Goal: Information Seeking & Learning: Learn about a topic

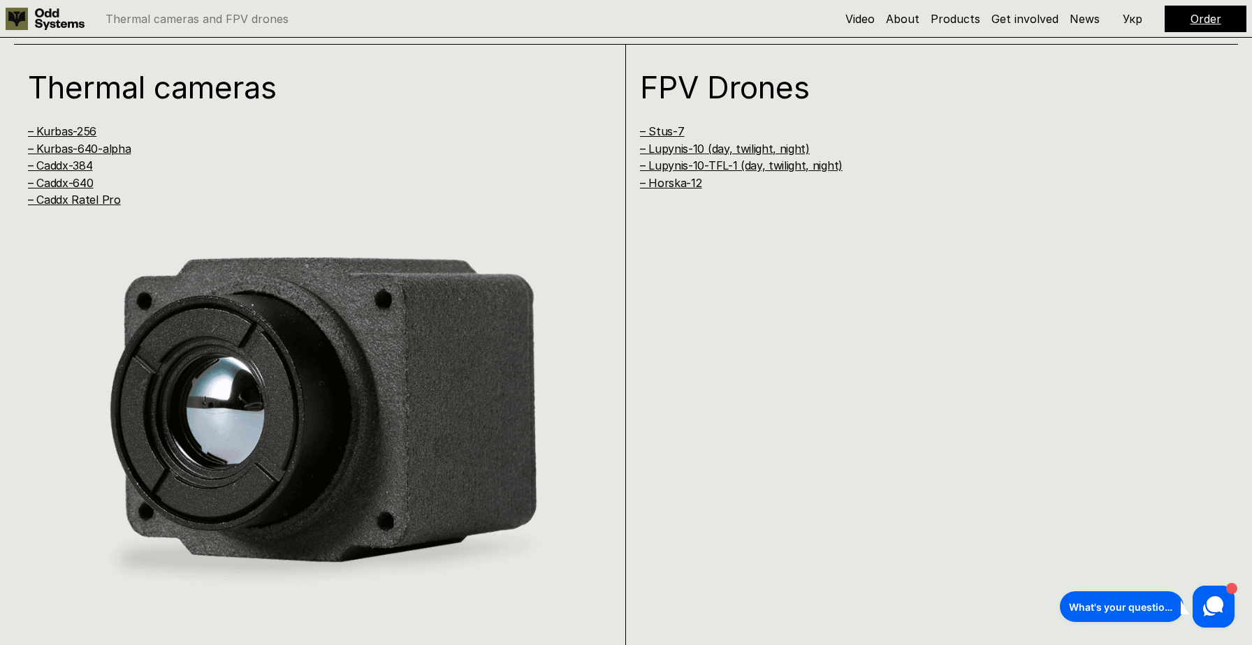
scroll to position [1289, 0]
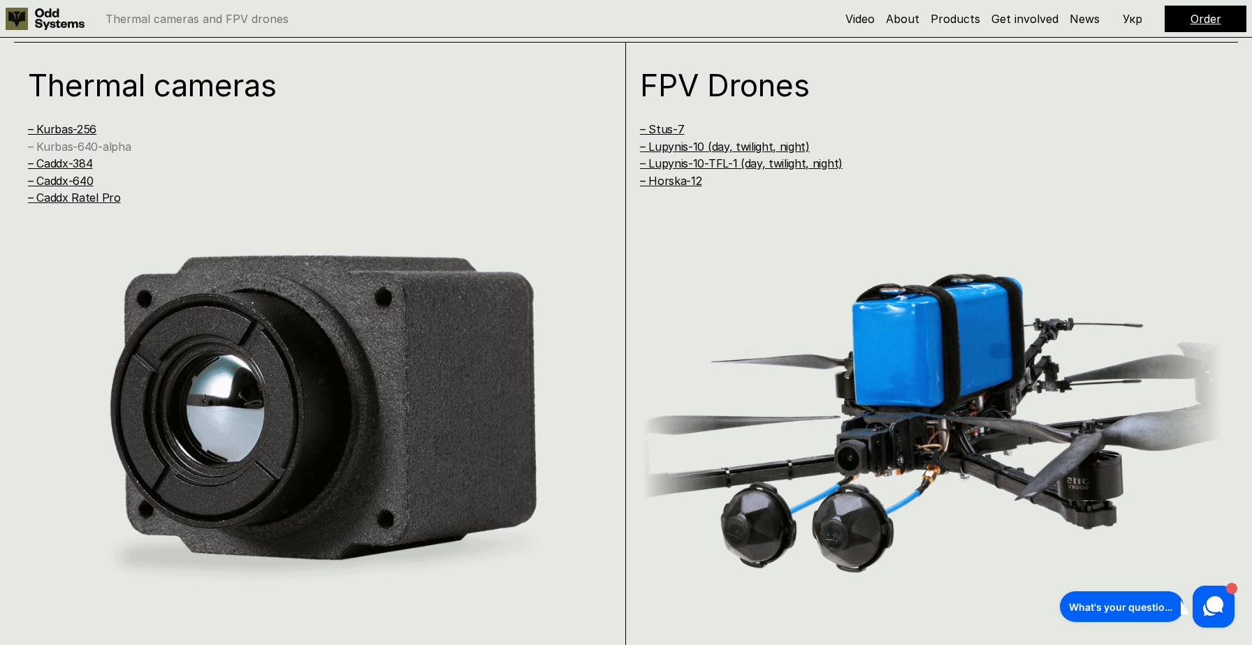
click at [82, 145] on link "– Kurbas-640-alpha" at bounding box center [79, 147] width 103 height 14
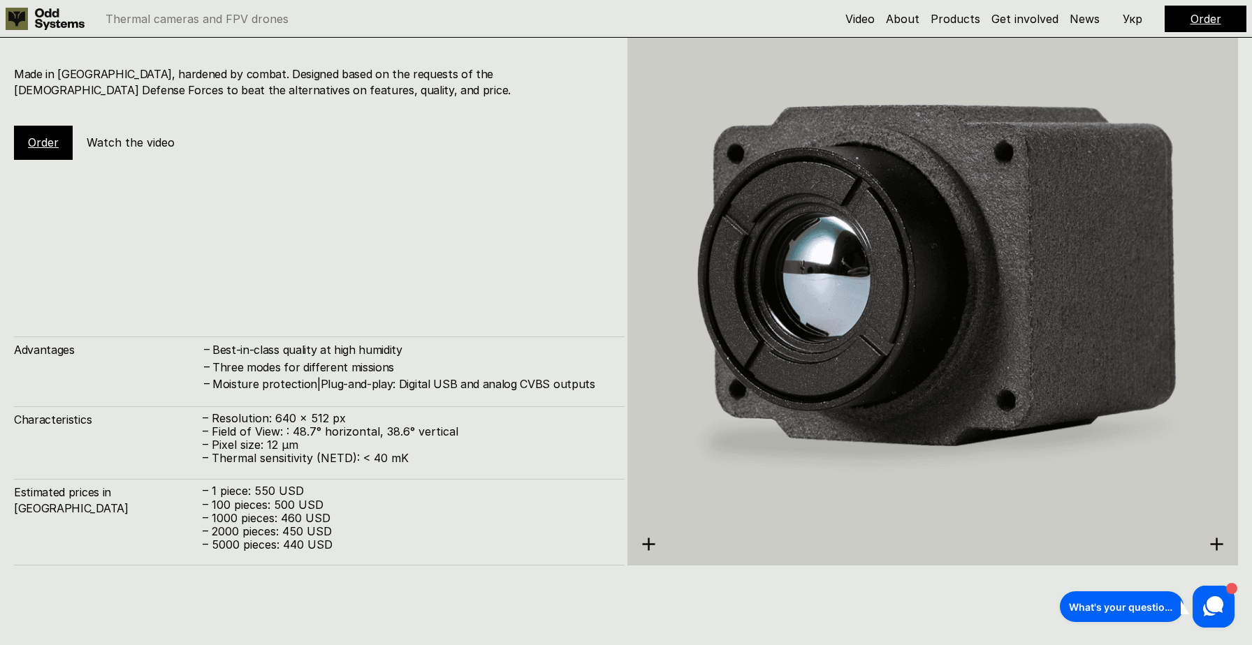
scroll to position [2632, 0]
drag, startPoint x: 278, startPoint y: 501, endPoint x: 356, endPoint y: 501, distance: 78.2
click at [356, 501] on p "– 100 pieces: 500 USD" at bounding box center [407, 504] width 408 height 13
drag, startPoint x: 269, startPoint y: 505, endPoint x: 361, endPoint y: 505, distance: 92.2
click at [361, 505] on p "– 100 pieces: 500 USD" at bounding box center [407, 504] width 408 height 13
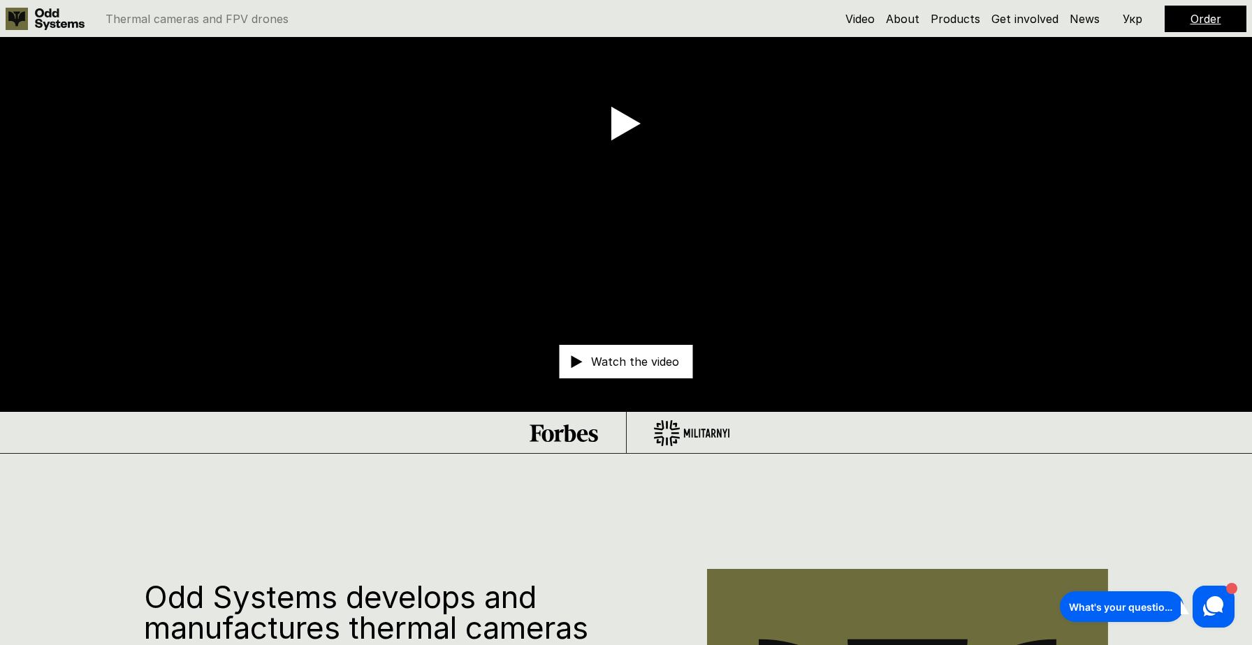
scroll to position [0, 0]
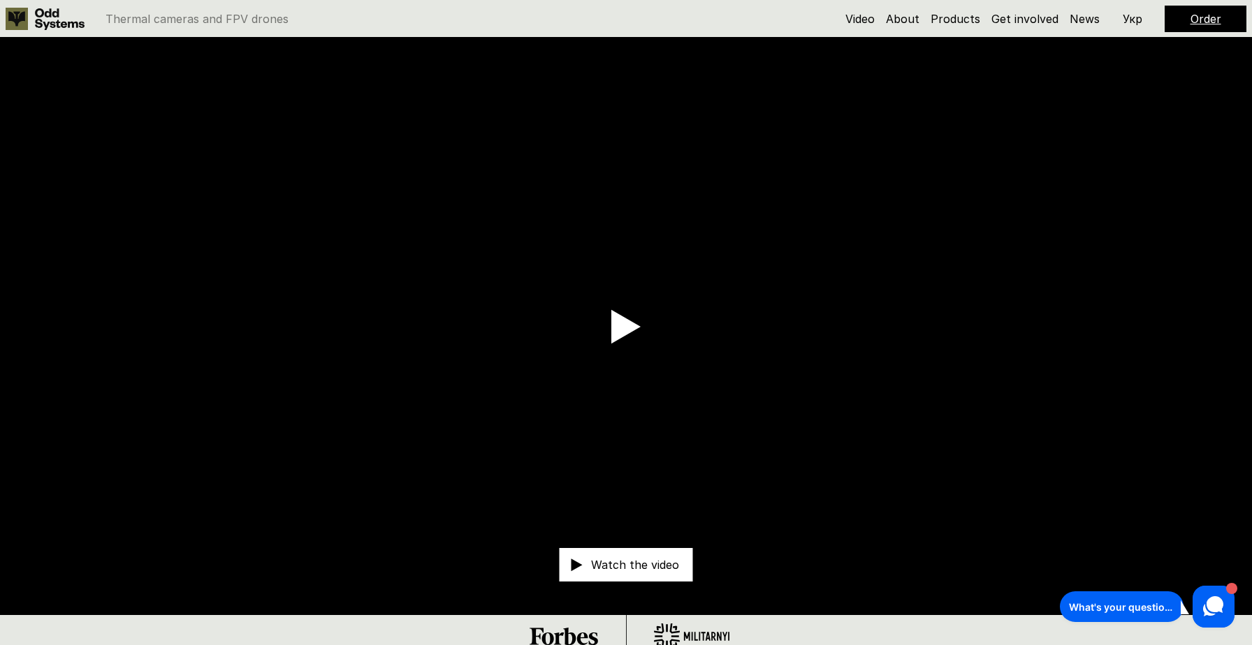
click at [622, 324] on use at bounding box center [625, 327] width 29 height 34
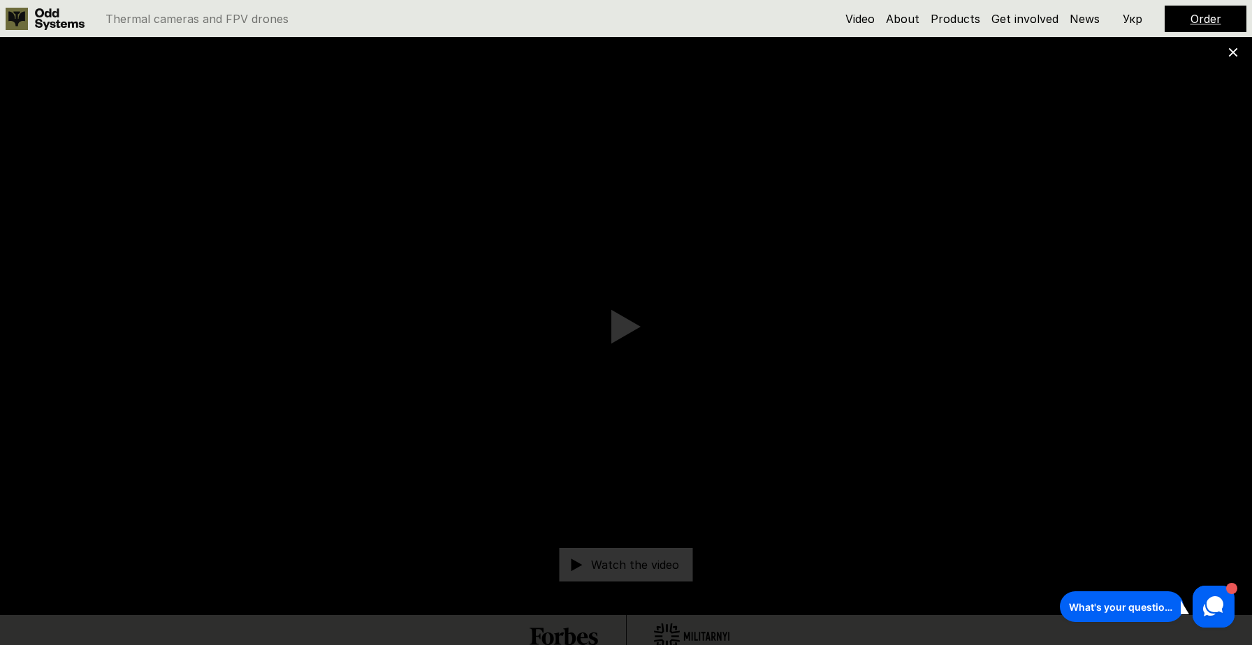
click at [64, 623] on div at bounding box center [626, 322] width 1252 height 645
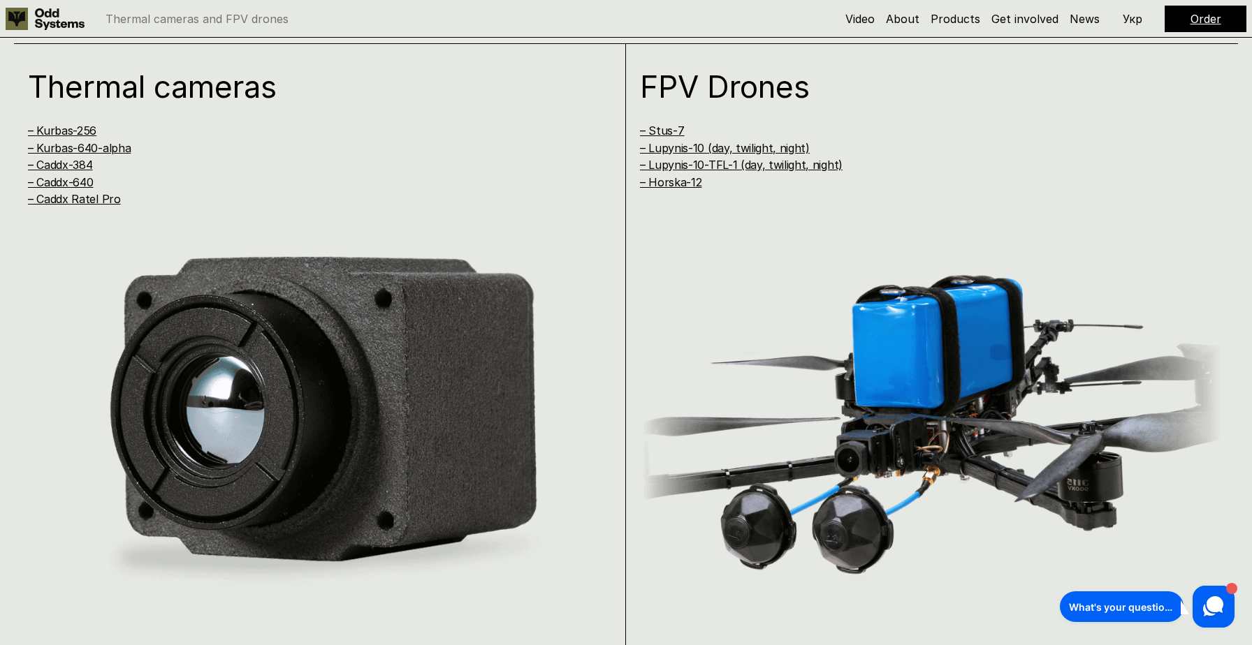
scroll to position [1287, 0]
click at [94, 149] on link "– Kurbas-640-alpha" at bounding box center [79, 149] width 103 height 14
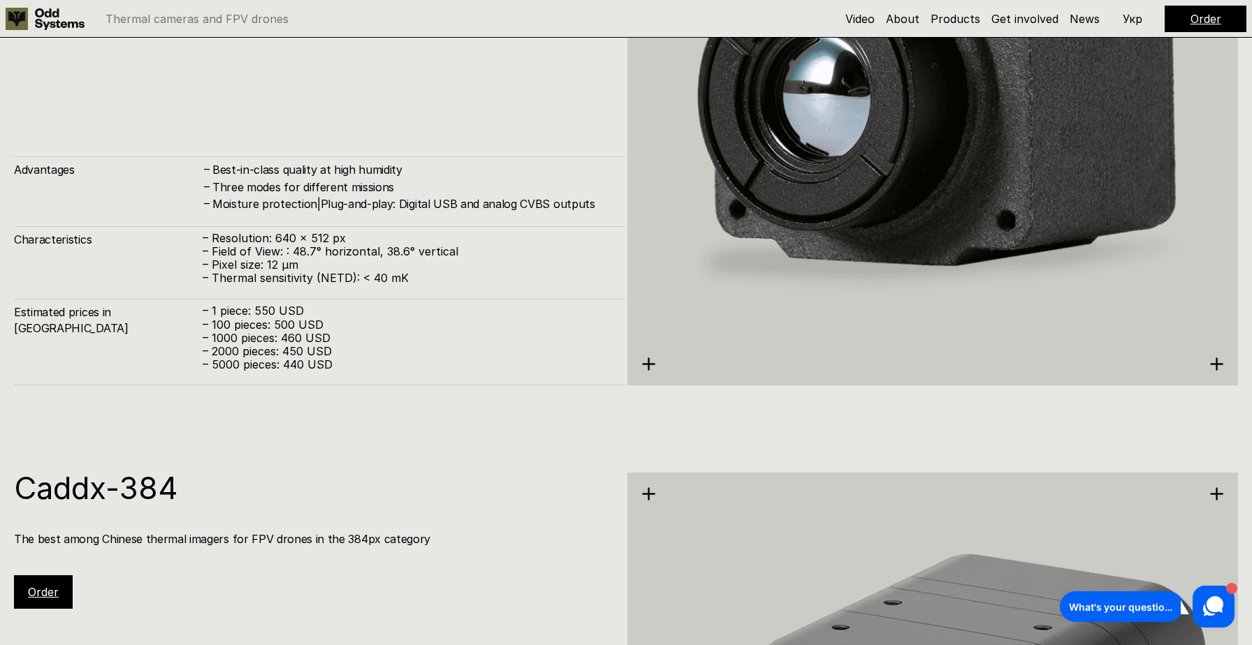
scroll to position [2712, 0]
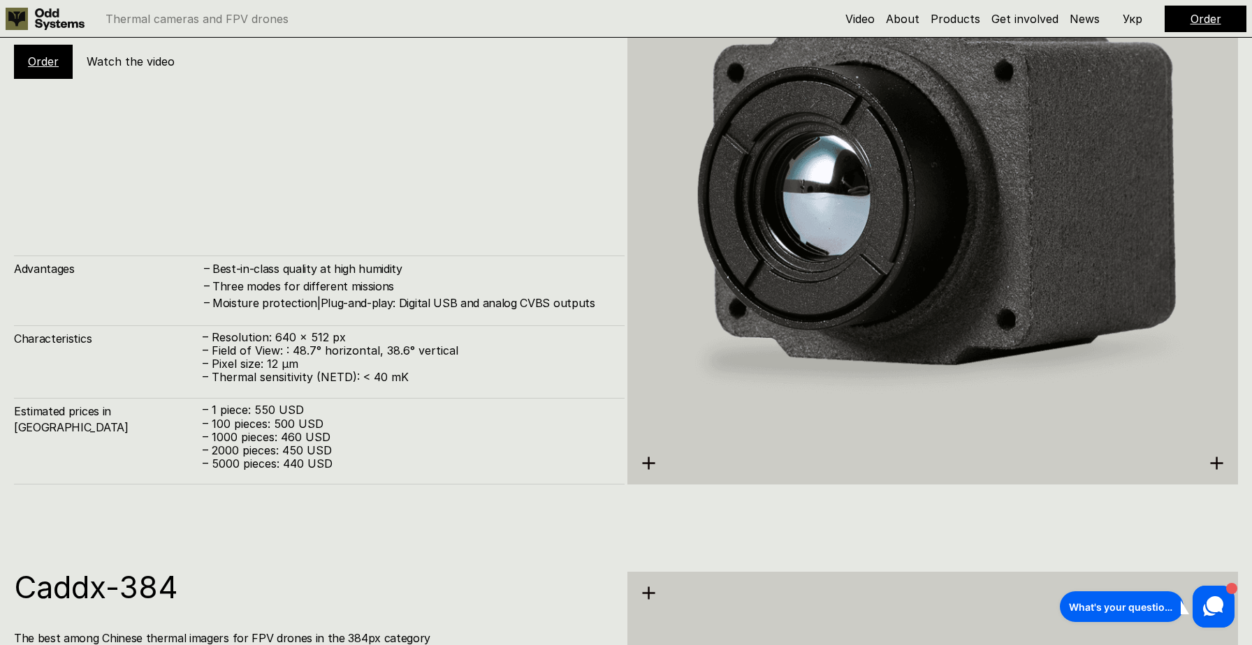
click at [657, 461] on img at bounding box center [932, 205] width 611 height 683
click at [648, 462] on use at bounding box center [649, 464] width 13 height 13
click at [1216, 459] on use at bounding box center [1217, 464] width 13 height 13
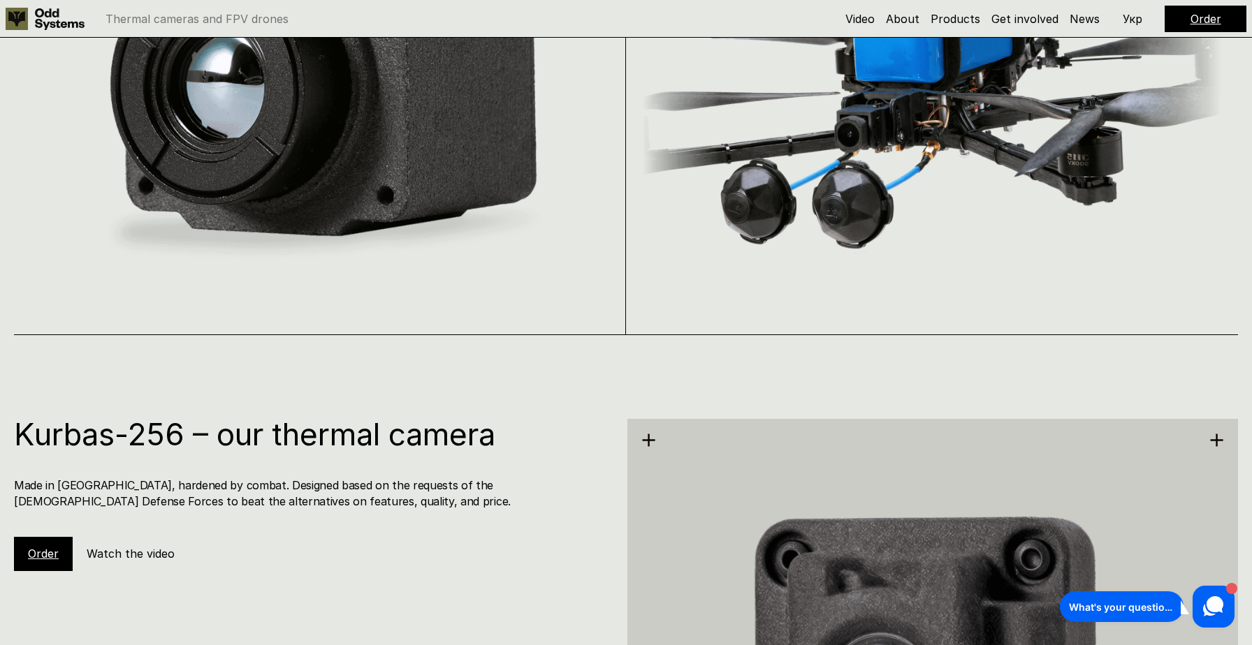
scroll to position [0, 0]
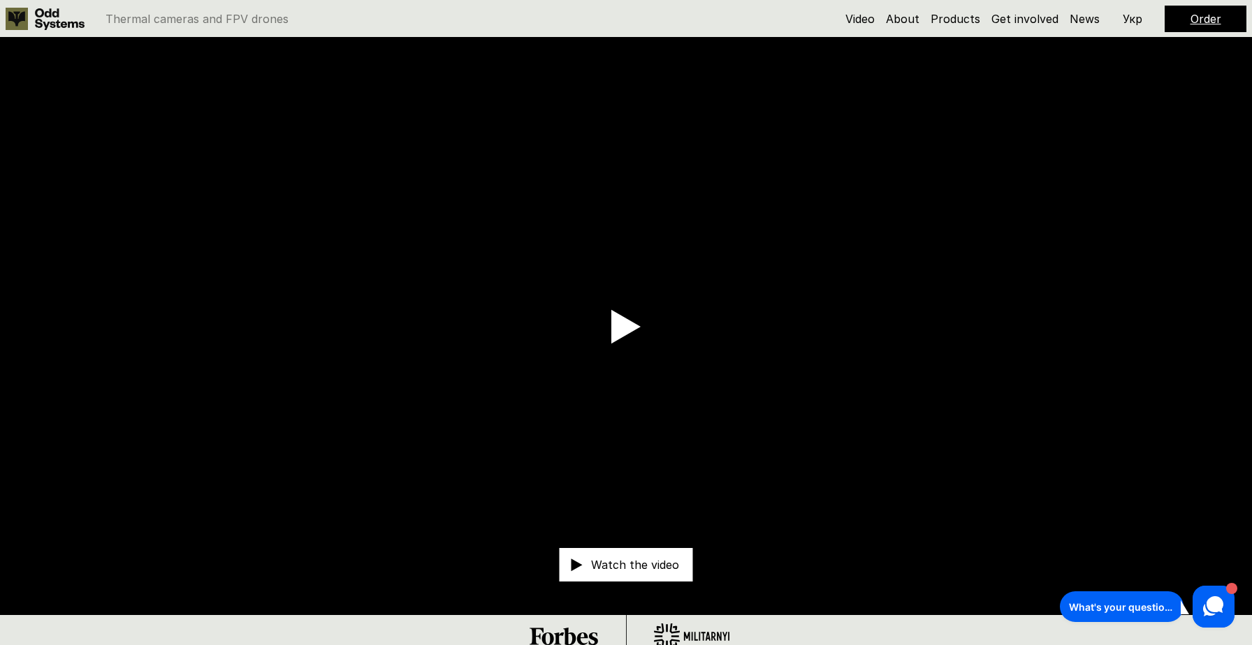
click at [584, 326] on video at bounding box center [626, 327] width 1252 height 578
click at [668, 352] on video at bounding box center [626, 327] width 1252 height 578
click at [614, 331] on use at bounding box center [625, 327] width 29 height 34
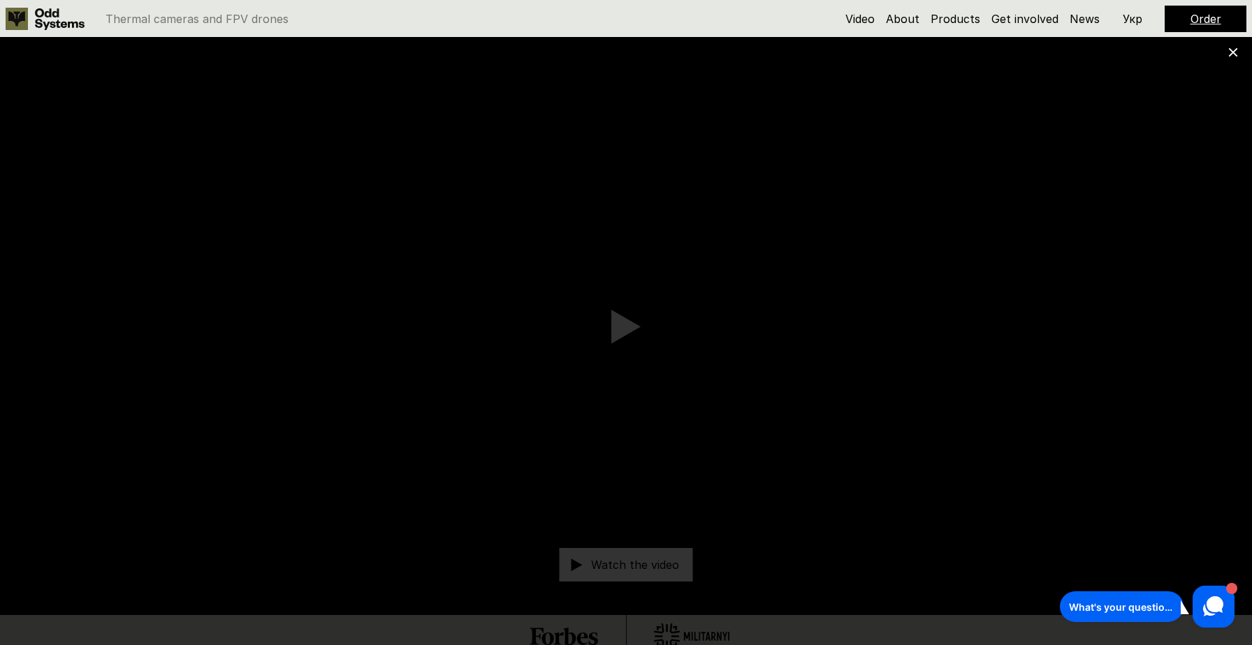
click at [1108, 586] on div "What's your question? 1" at bounding box center [1147, 607] width 175 height 42
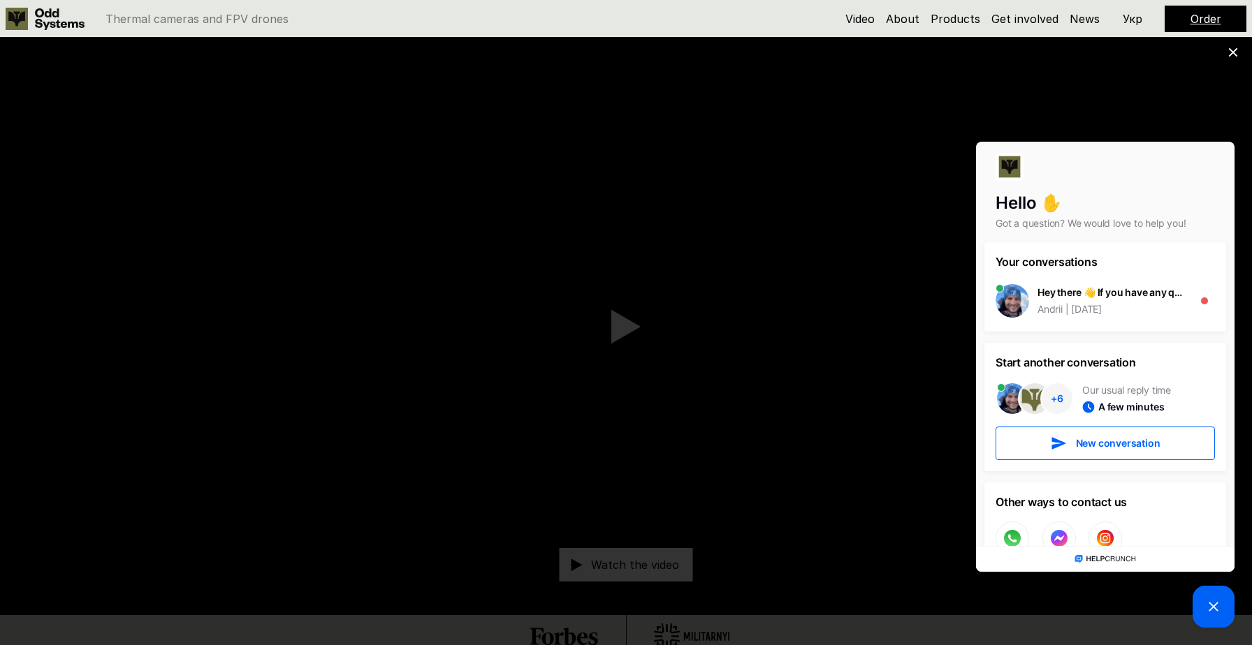
click at [1236, 56] on use at bounding box center [1233, 52] width 9 height 9
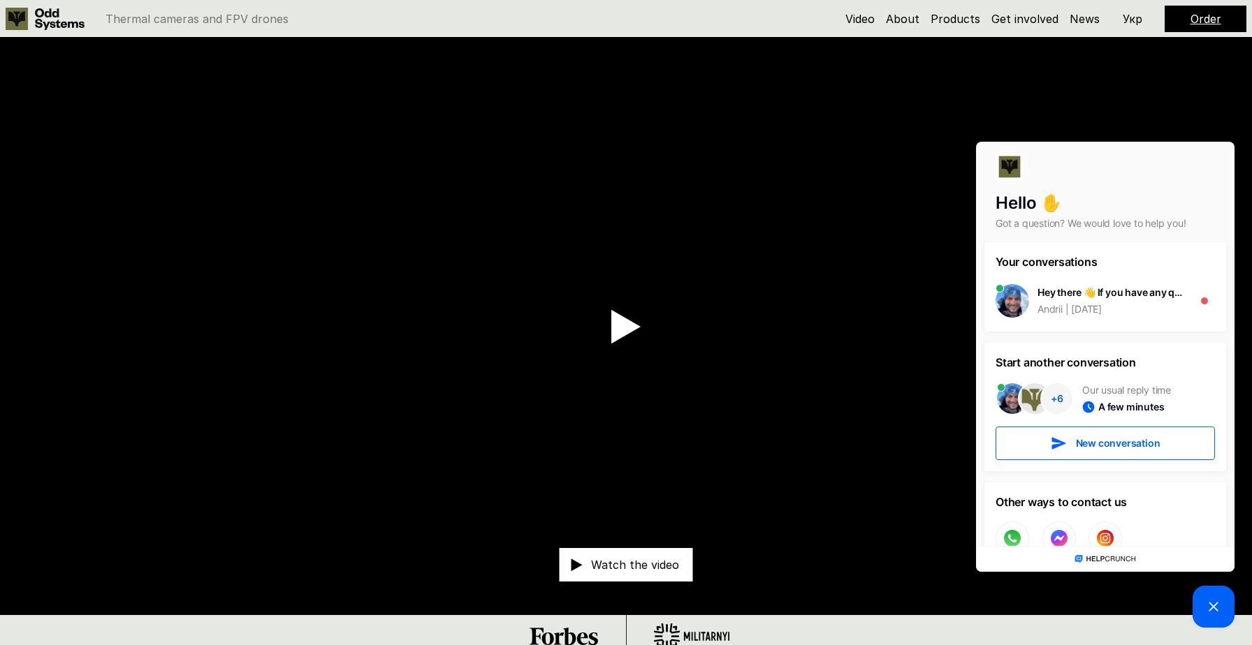
click at [678, 430] on video at bounding box center [626, 327] width 1252 height 578
click at [624, 321] on use at bounding box center [625, 327] width 29 height 34
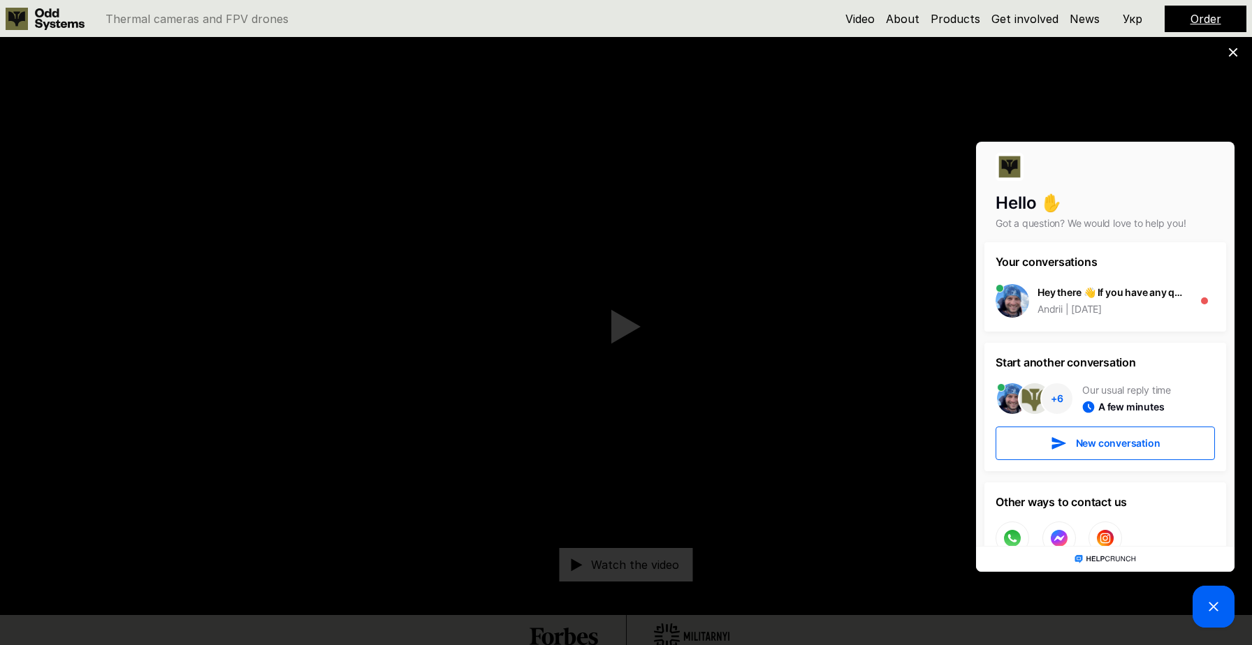
click at [1222, 605] on picture at bounding box center [1213, 607] width 42 height 42
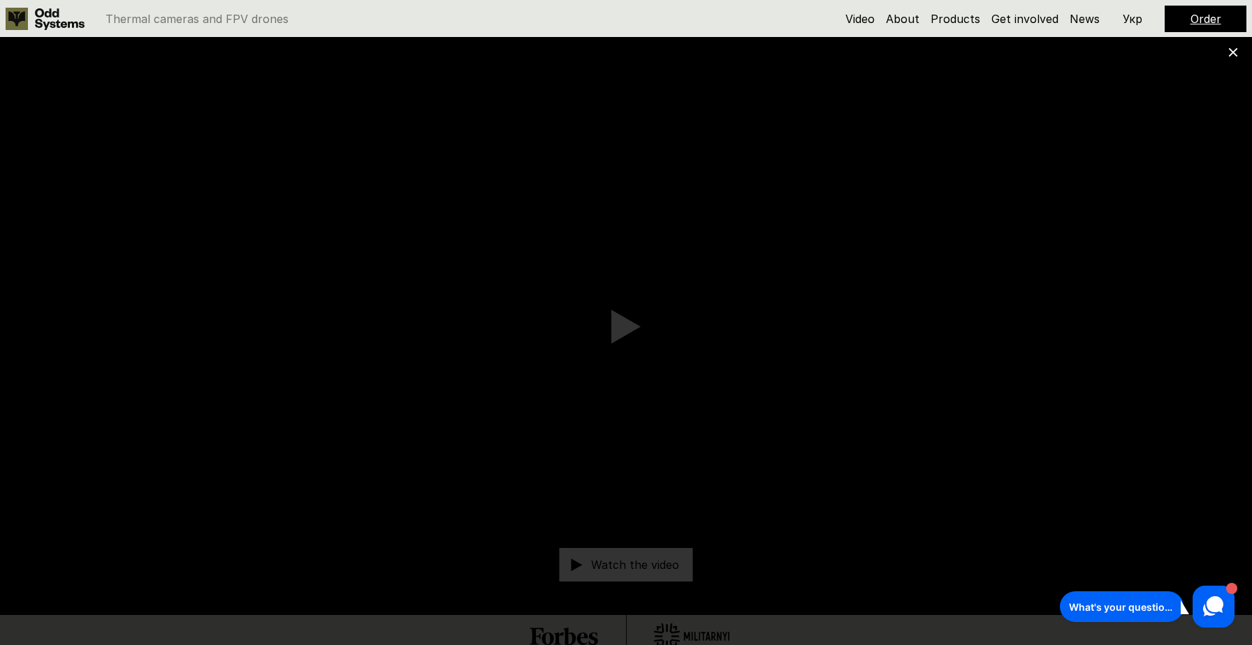
click at [1236, 50] on icon at bounding box center [1233, 53] width 10 height 10
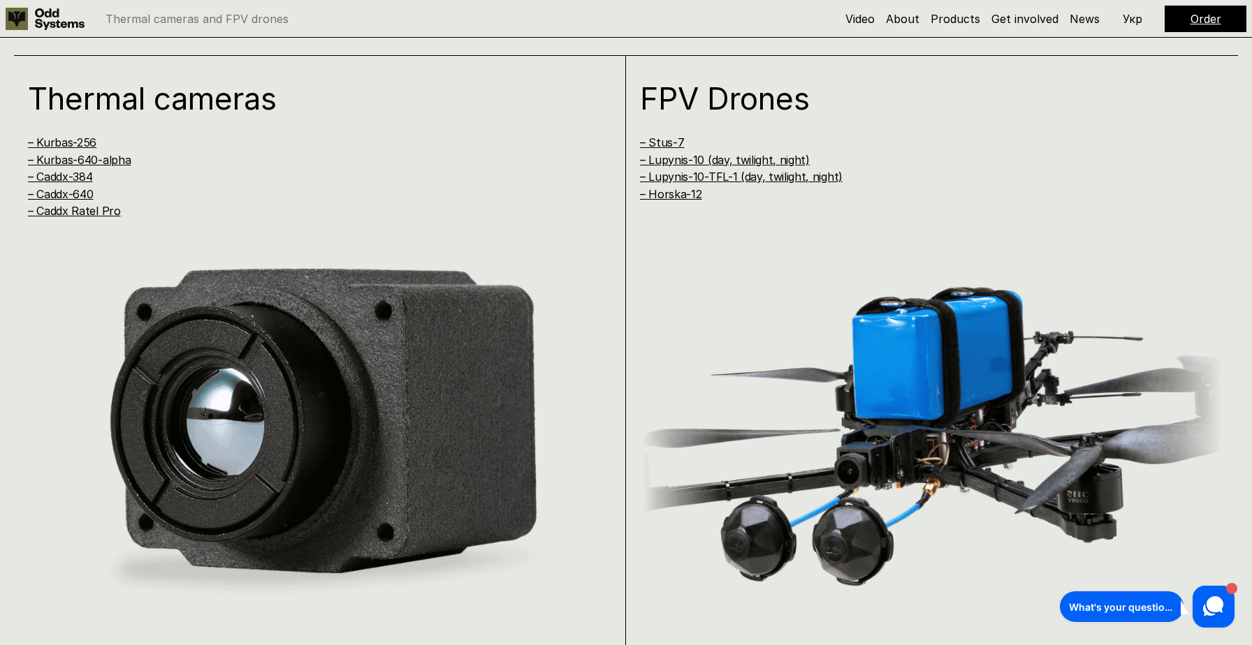
scroll to position [1275, 0]
click at [112, 161] on link "– Kurbas-640-alpha" at bounding box center [79, 161] width 103 height 14
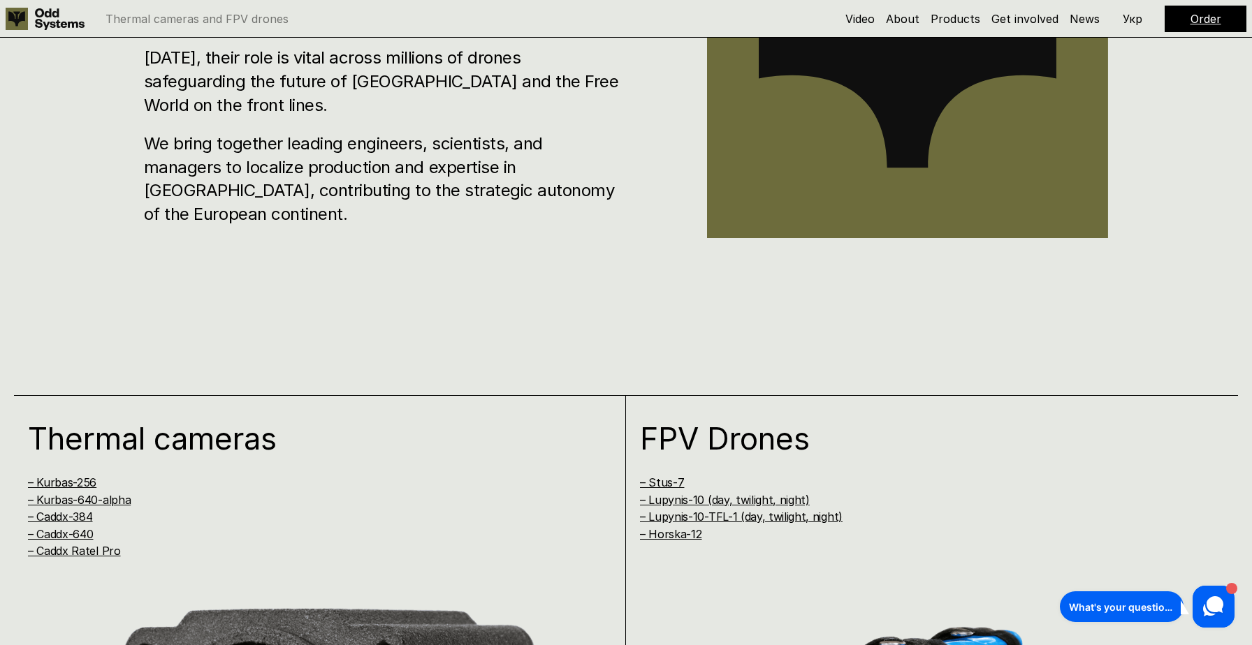
scroll to position [1086, 0]
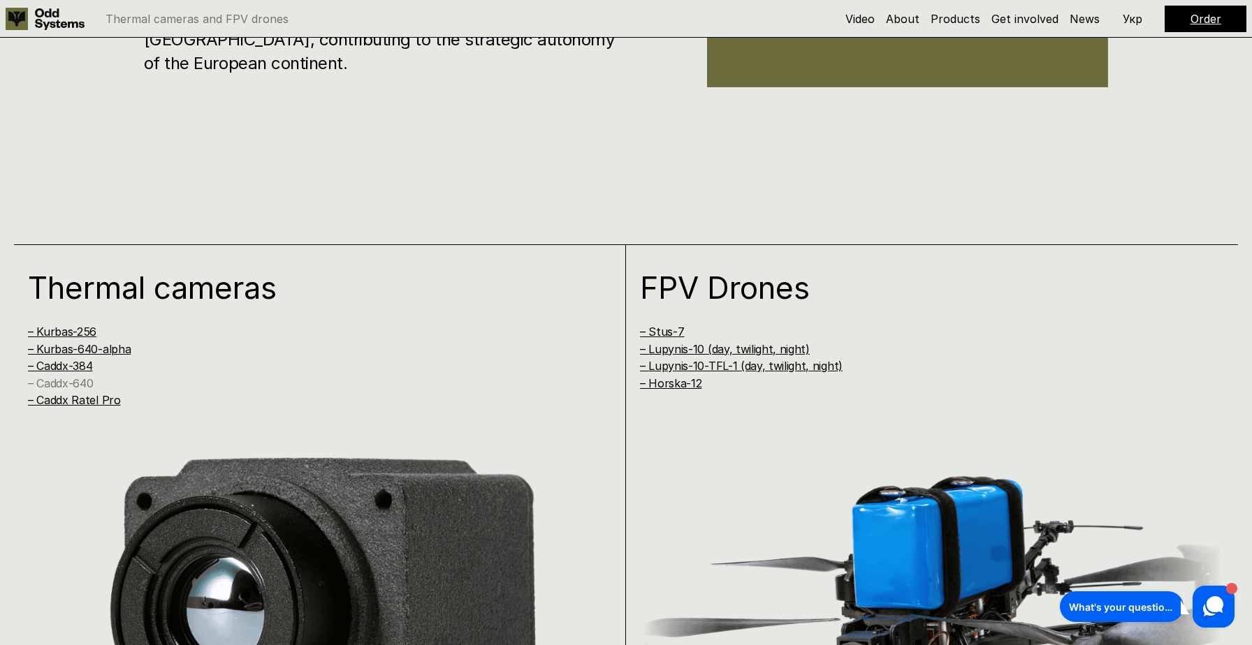
click at [73, 386] on link "– Caddx-640" at bounding box center [60, 384] width 65 height 14
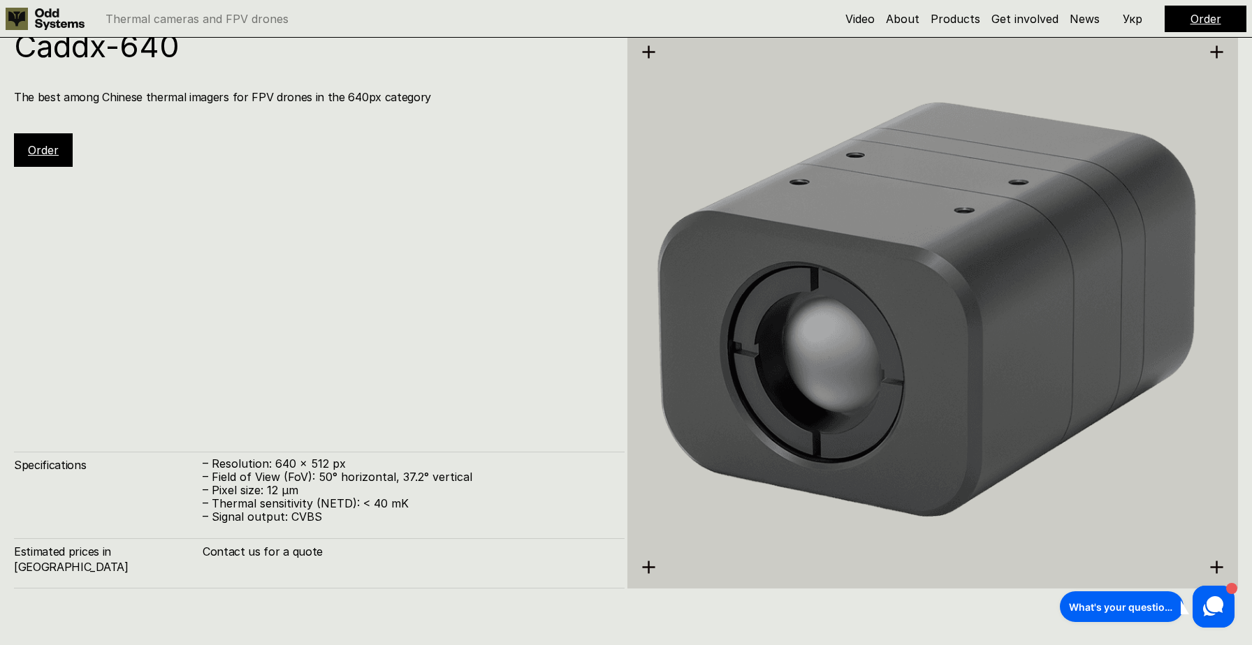
scroll to position [3897, 0]
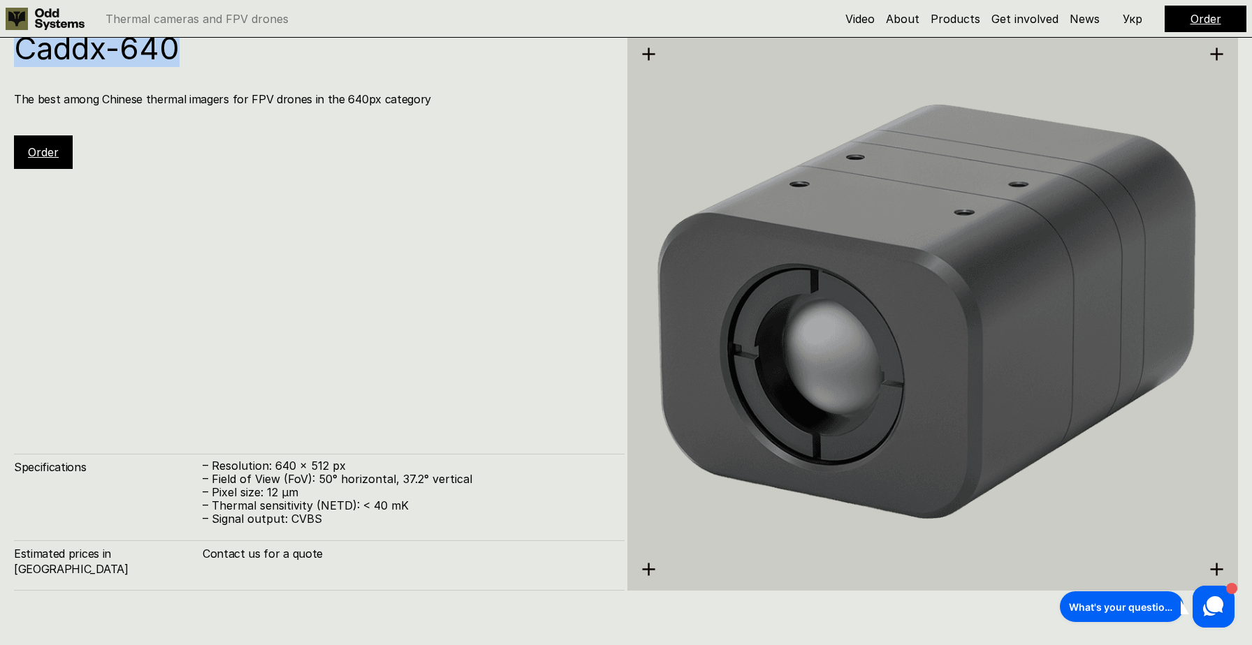
drag, startPoint x: 193, startPoint y: 52, endPoint x: 20, endPoint y: 47, distance: 172.6
click at [20, 47] on h1 "Caddx-640" at bounding box center [312, 48] width 597 height 31
copy h1 "Caddx-640"
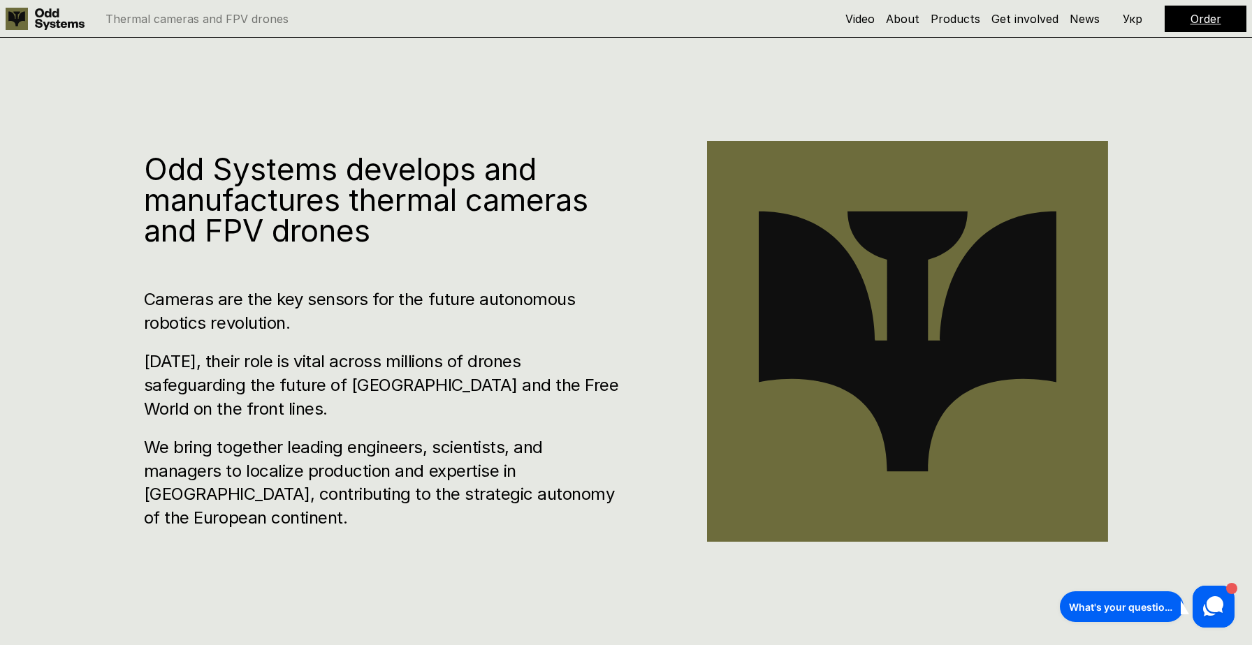
scroll to position [617, 0]
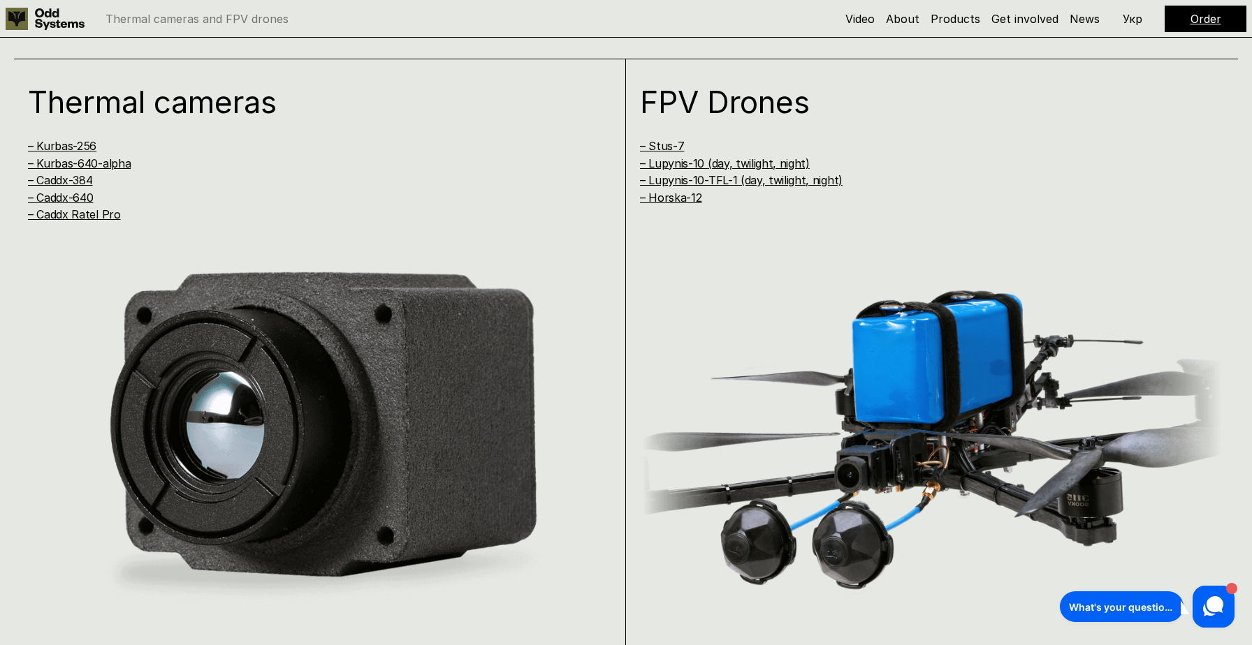
scroll to position [1271, 0]
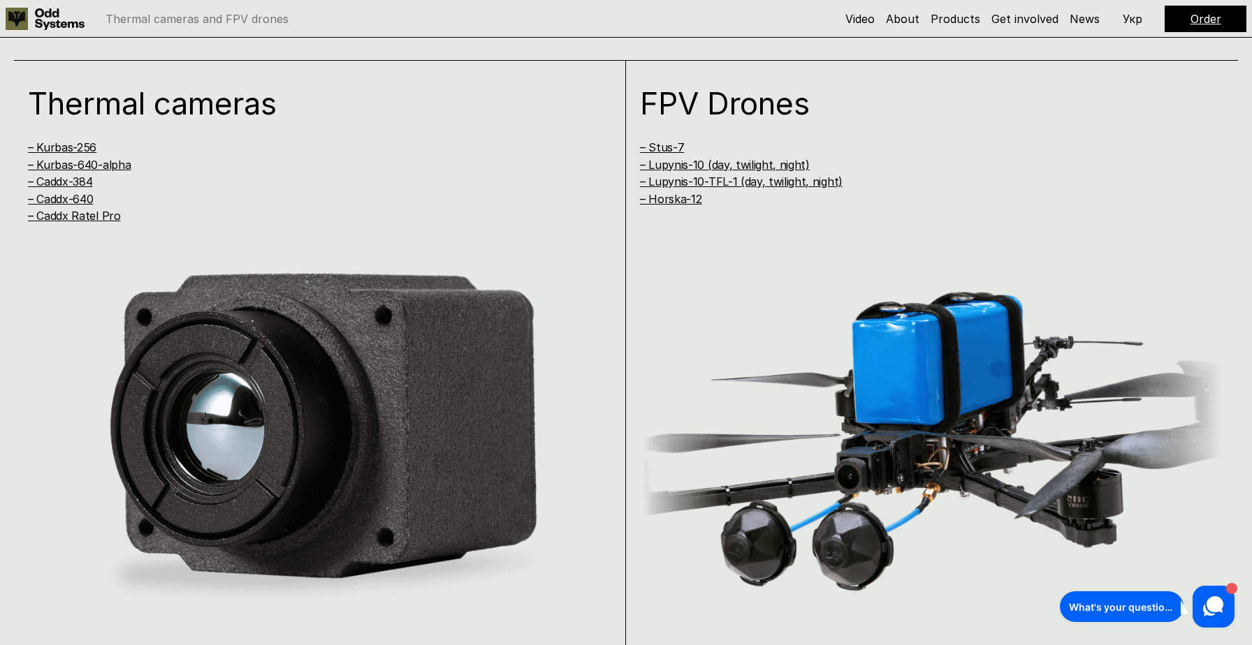
click at [224, 105] on h1 "Thermal cameras" at bounding box center [302, 103] width 549 height 31
click at [63, 167] on link "– Kurbas-640-alpha" at bounding box center [79, 165] width 103 height 14
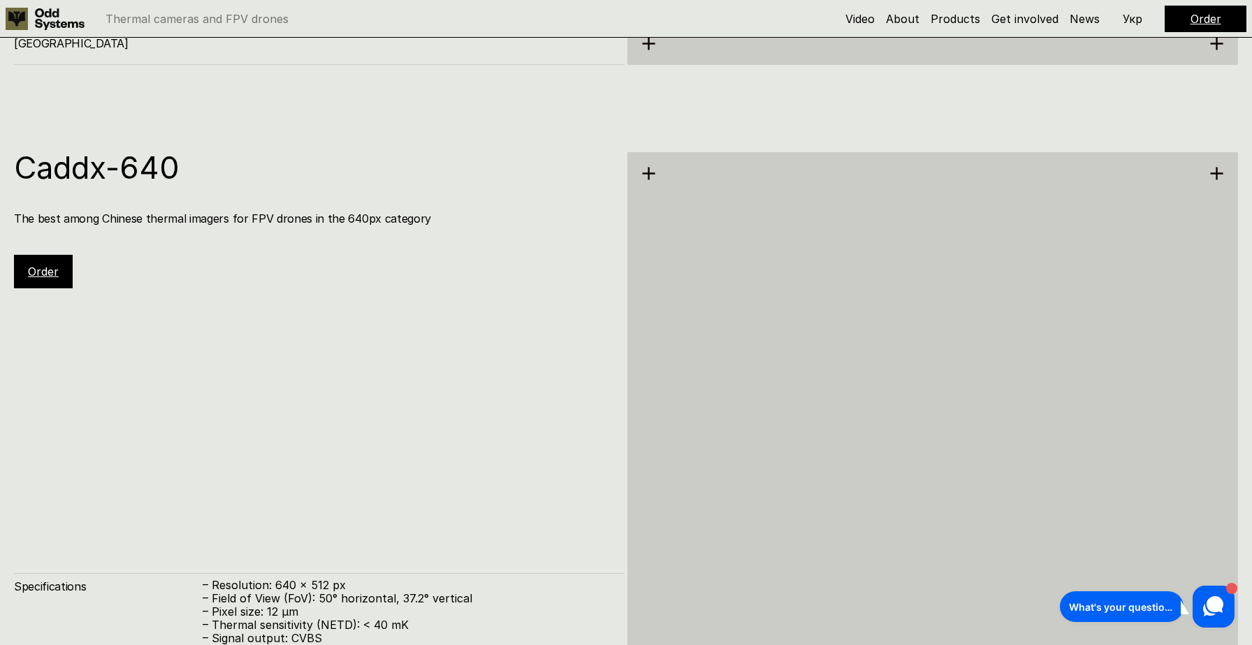
scroll to position [3790, 0]
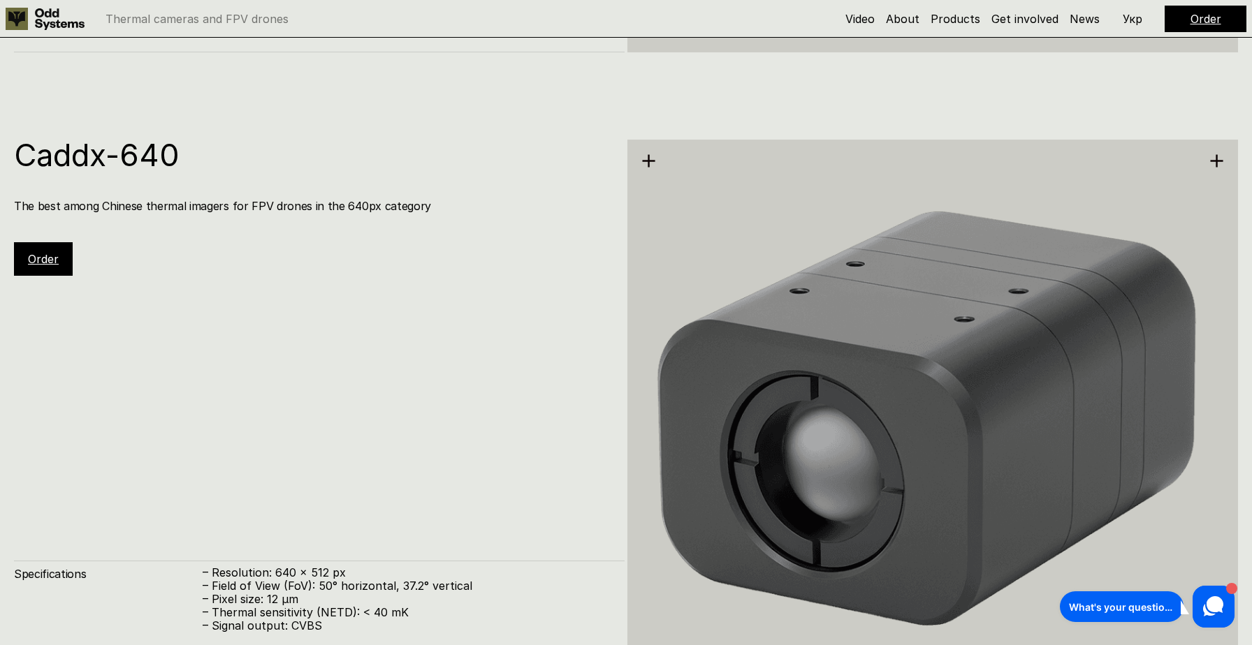
click at [71, 176] on div "Caddx-640 The best among Chinese thermal imagers for FPV drones in the 640px ca…" at bounding box center [319, 208] width 611 height 136
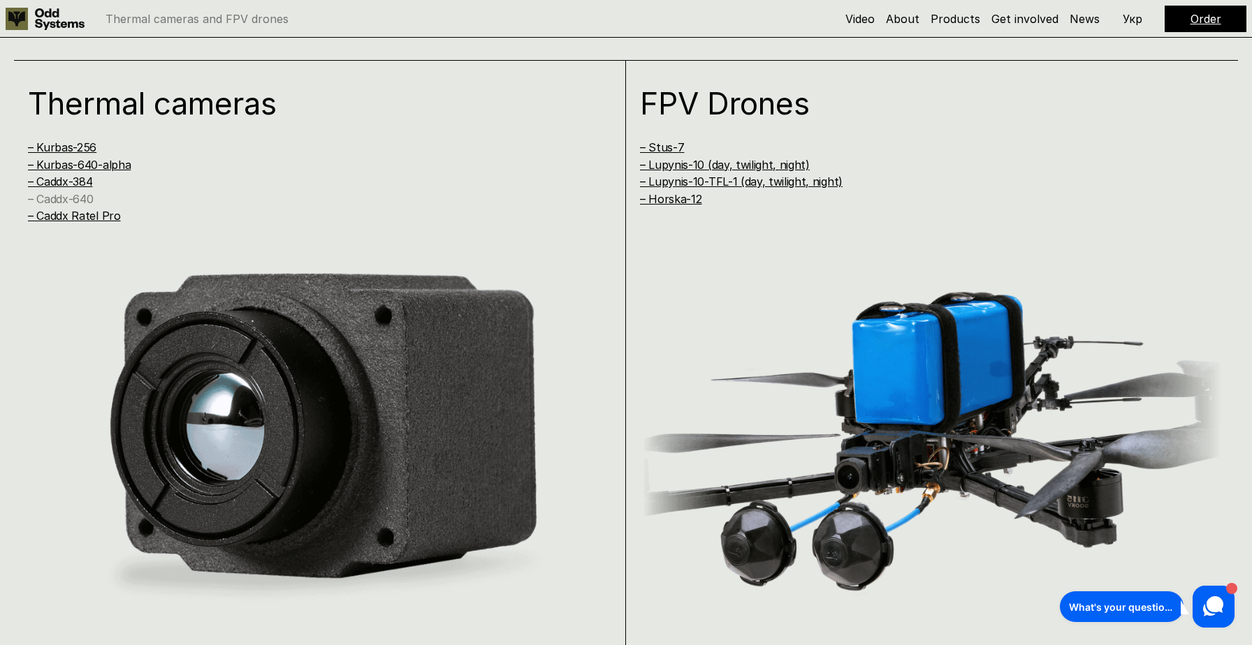
click at [87, 201] on link "– Caddx-640" at bounding box center [60, 199] width 65 height 14
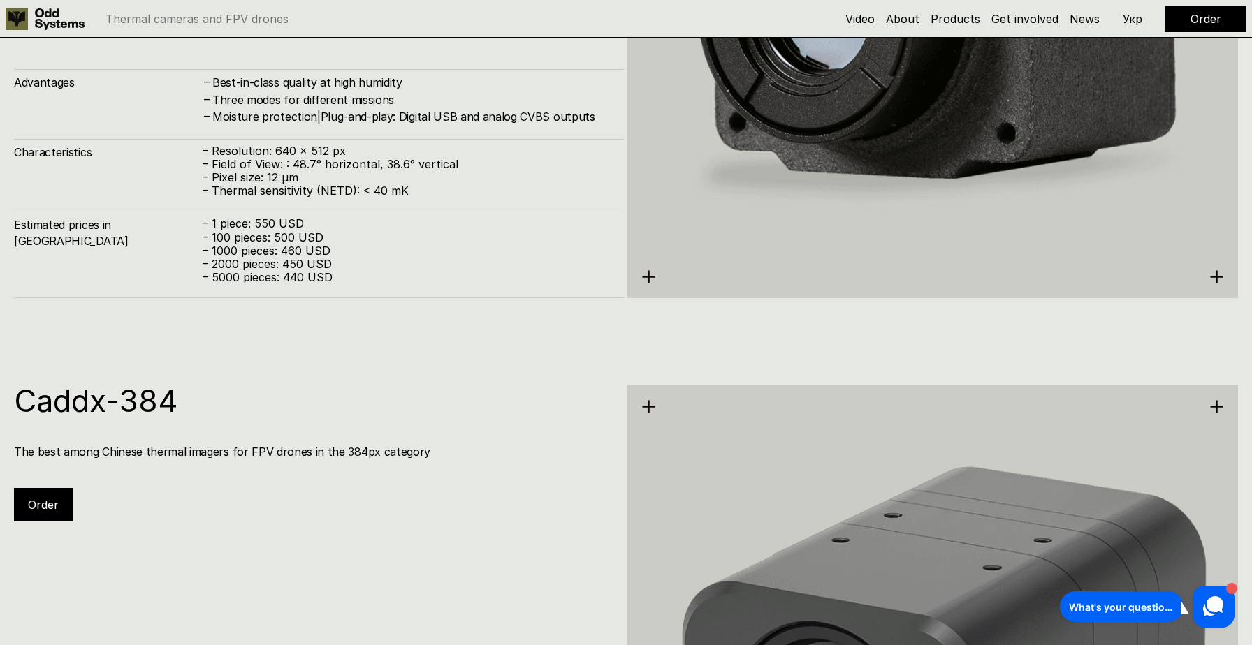
scroll to position [2626, 0]
